Goal: Navigation & Orientation: Find specific page/section

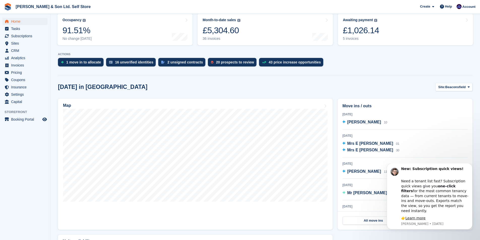
scroll to position [76, 0]
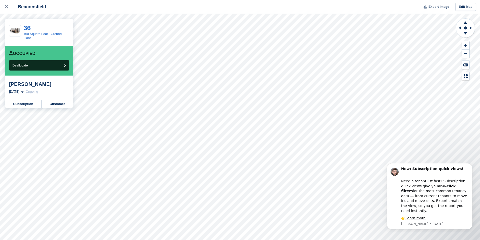
click at [33, 30] on div "36" at bounding box center [46, 28] width 46 height 7
click at [28, 30] on link "36" at bounding box center [26, 28] width 7 height 8
